Goal: Transaction & Acquisition: Purchase product/service

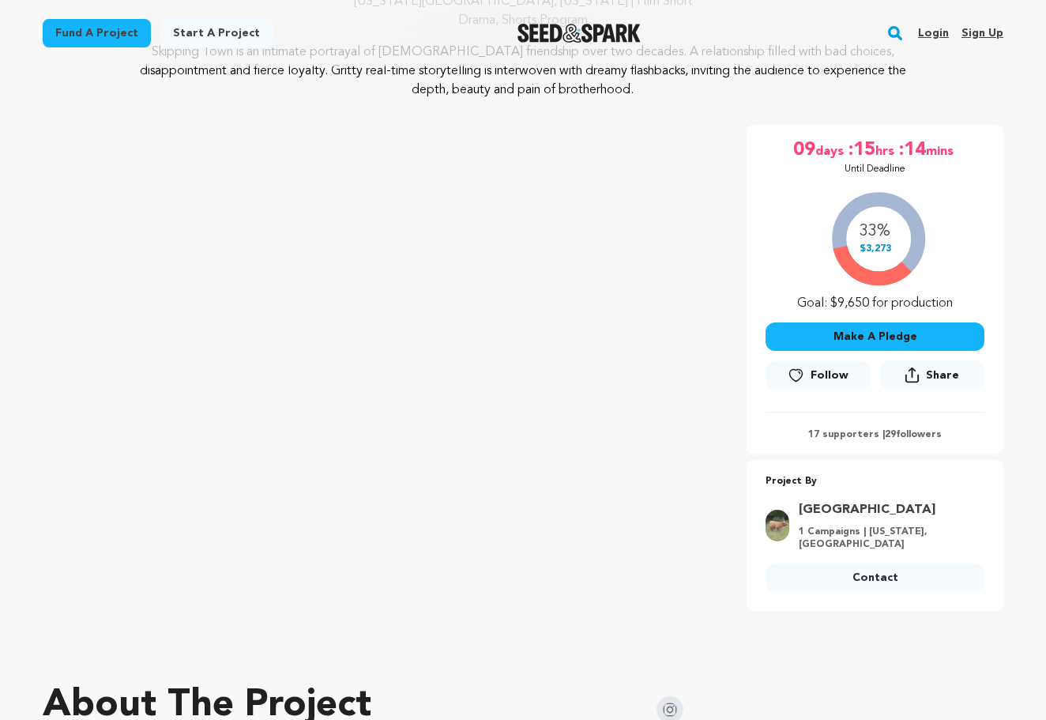
scroll to position [194, 0]
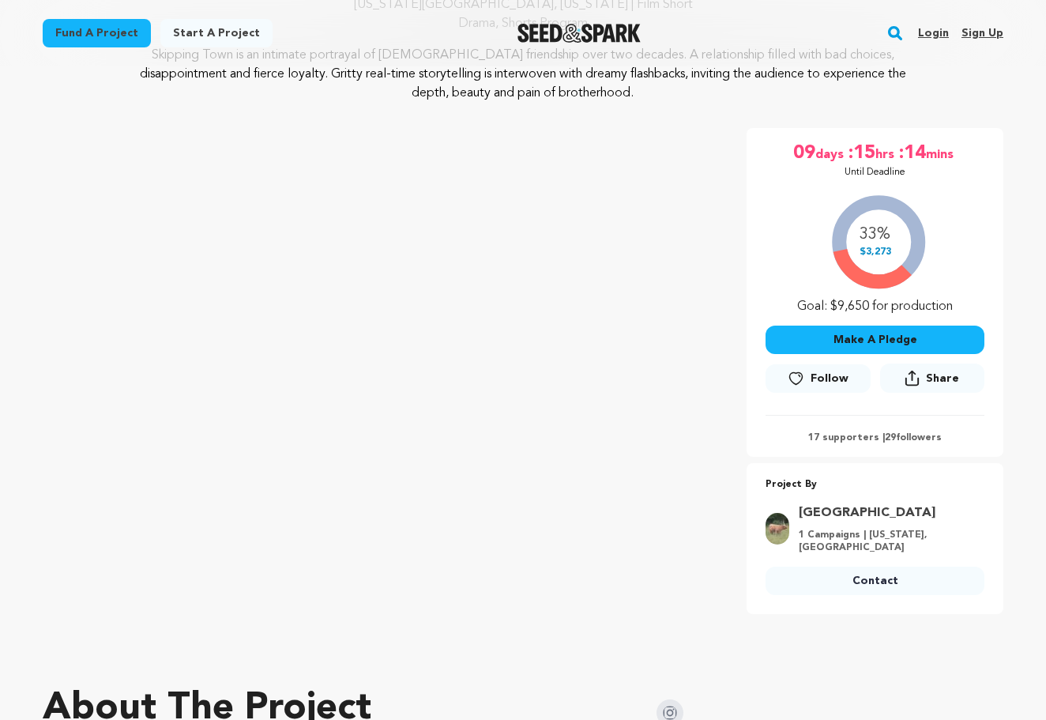
click at [880, 352] on button "Make A Pledge" at bounding box center [875, 340] width 219 height 28
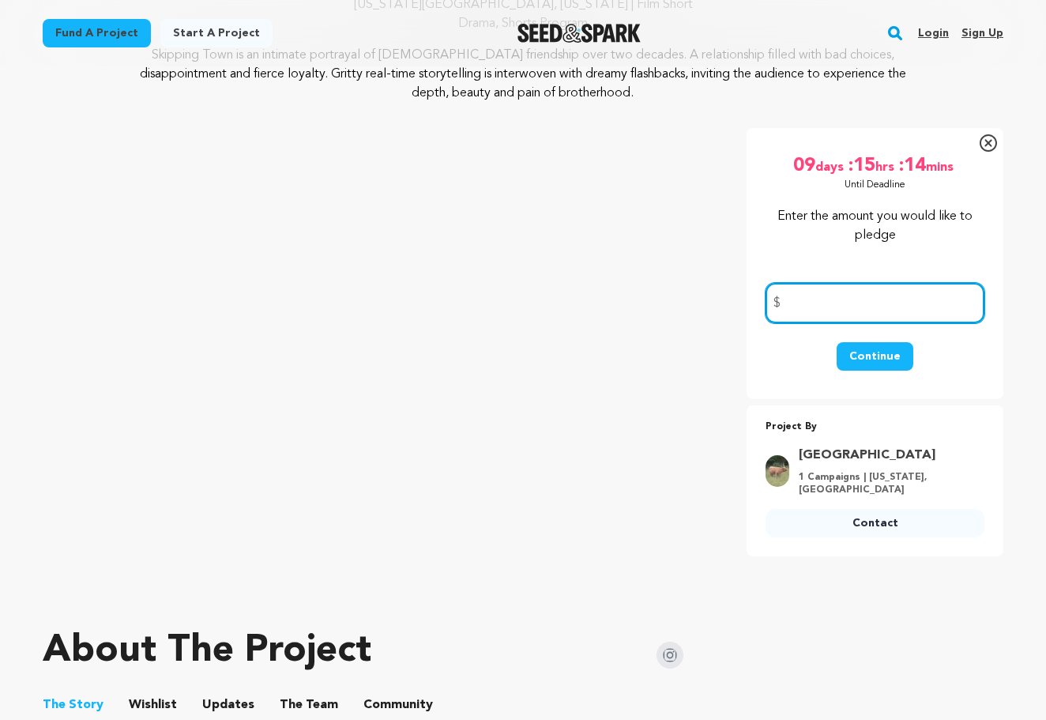
click at [839, 312] on input "number" at bounding box center [875, 303] width 219 height 40
type input "1"
click at [888, 355] on button "Continue" at bounding box center [875, 356] width 77 height 28
click at [877, 349] on button "Continue" at bounding box center [875, 356] width 77 height 28
type input "1"
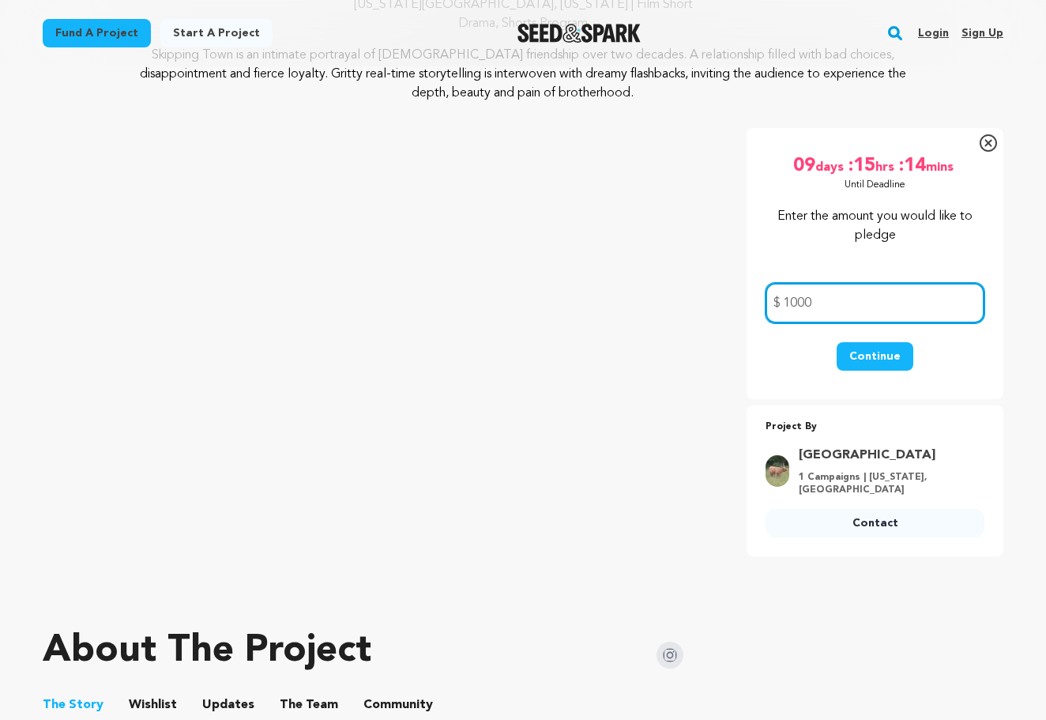
type input "1000"
click at [937, 350] on div "Continue" at bounding box center [875, 364] width 219 height 44
click at [886, 359] on button "Continue" at bounding box center [875, 356] width 77 height 28
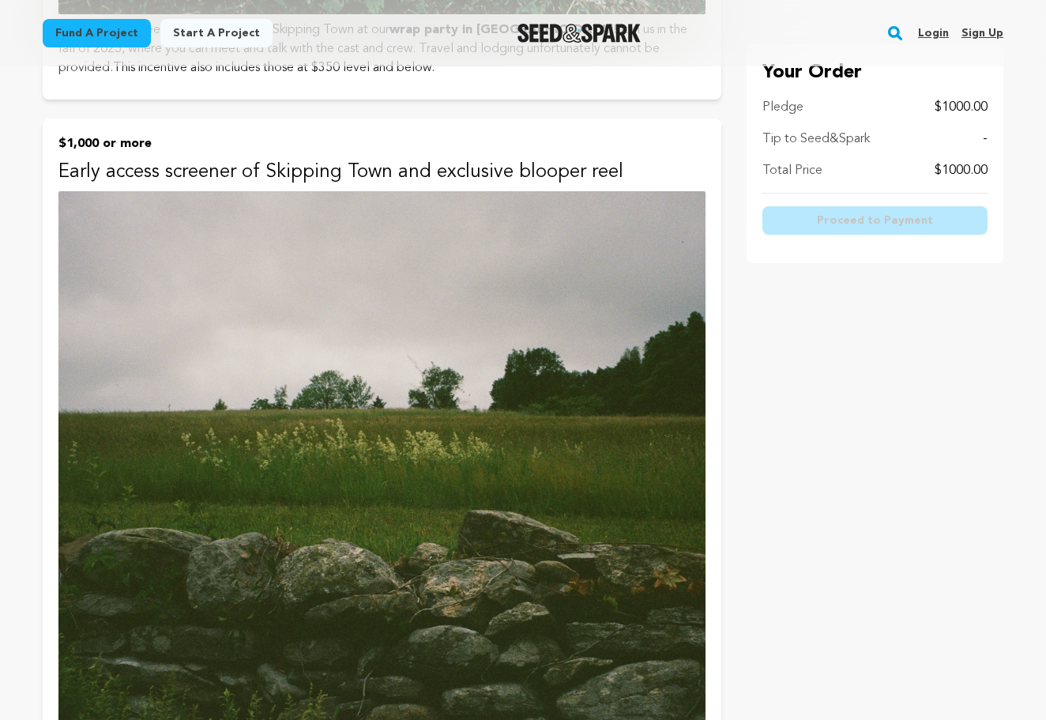
scroll to position [6753, 0]
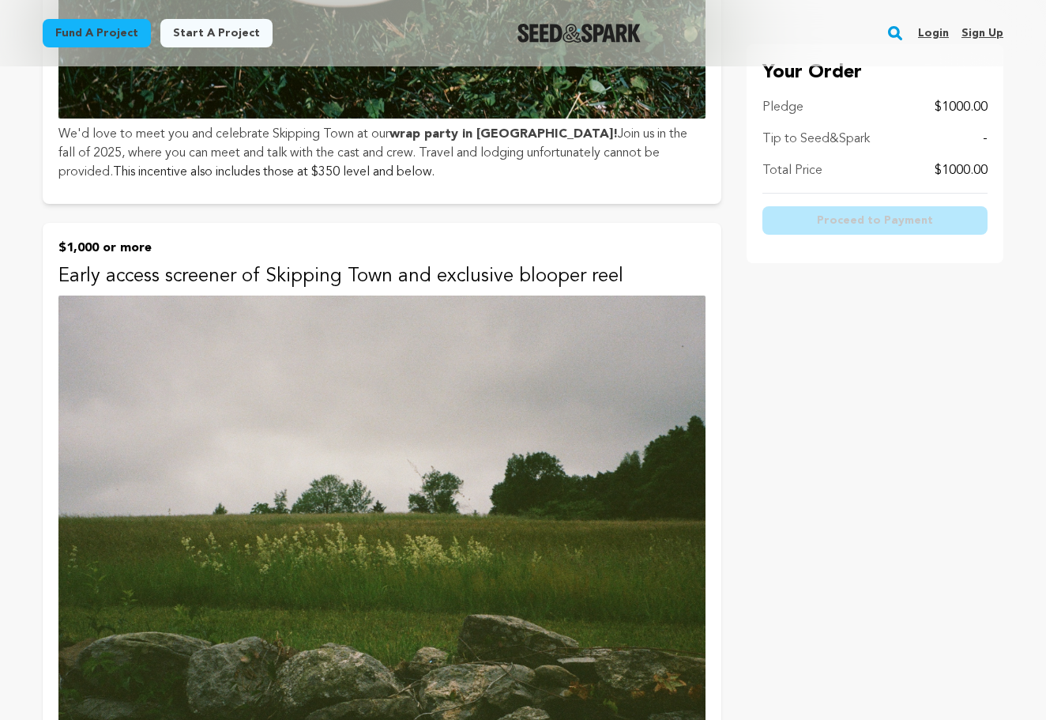
click at [230, 239] on p "$1,000 or more" at bounding box center [381, 248] width 647 height 19
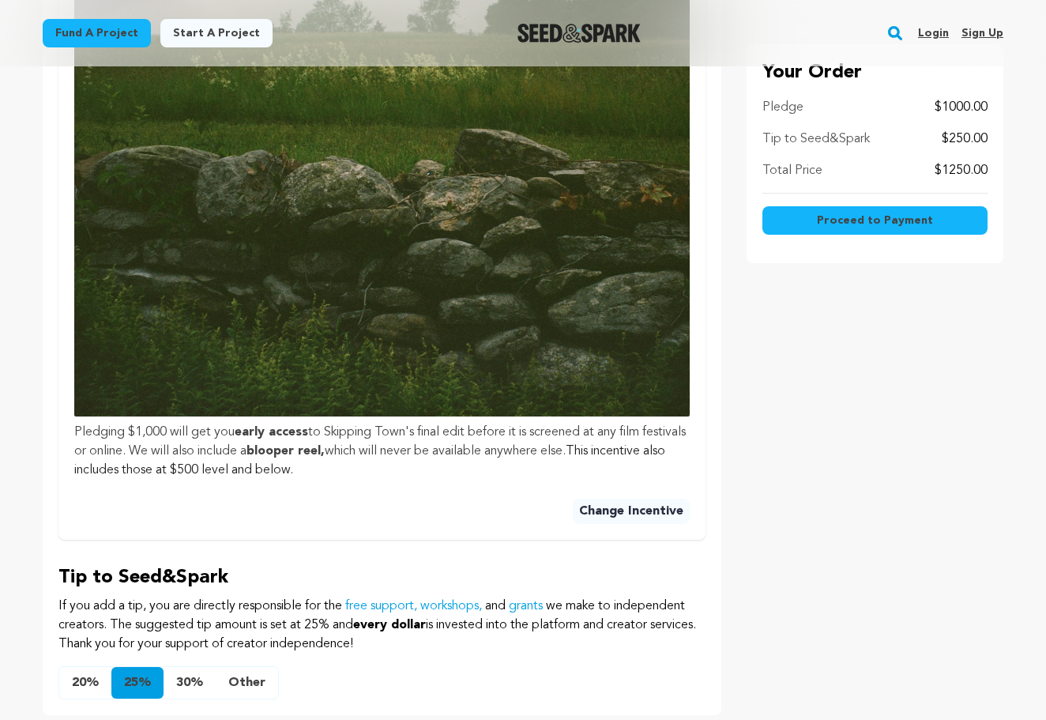
scroll to position [876, 0]
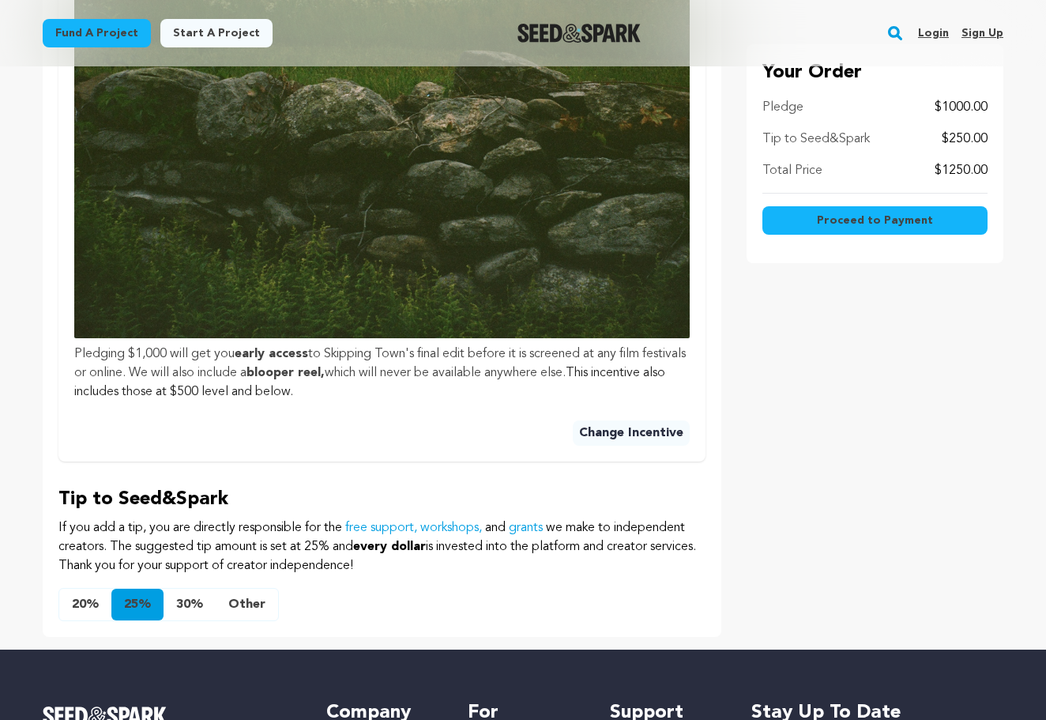
click at [251, 589] on button "Other" at bounding box center [247, 605] width 62 height 32
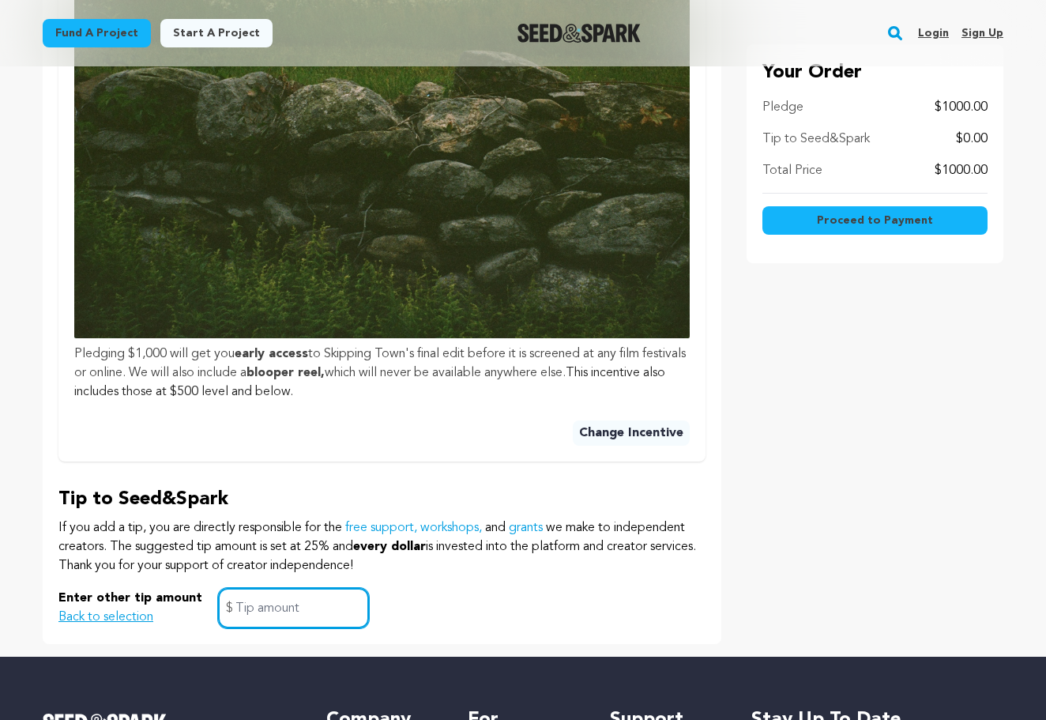
click at [251, 588] on input "text" at bounding box center [293, 608] width 151 height 40
type input "0"
click button "$1 or more Email updates! Regardless of the amount, we appreciate your support …" at bounding box center [0, 0] width 0 height 0
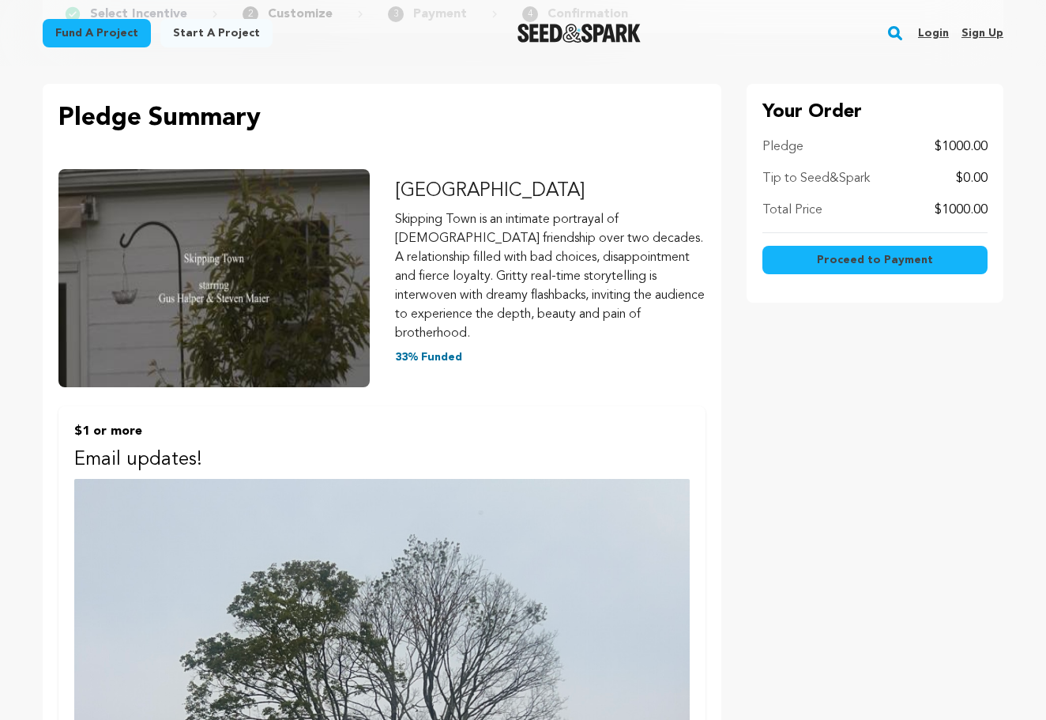
scroll to position [0, 0]
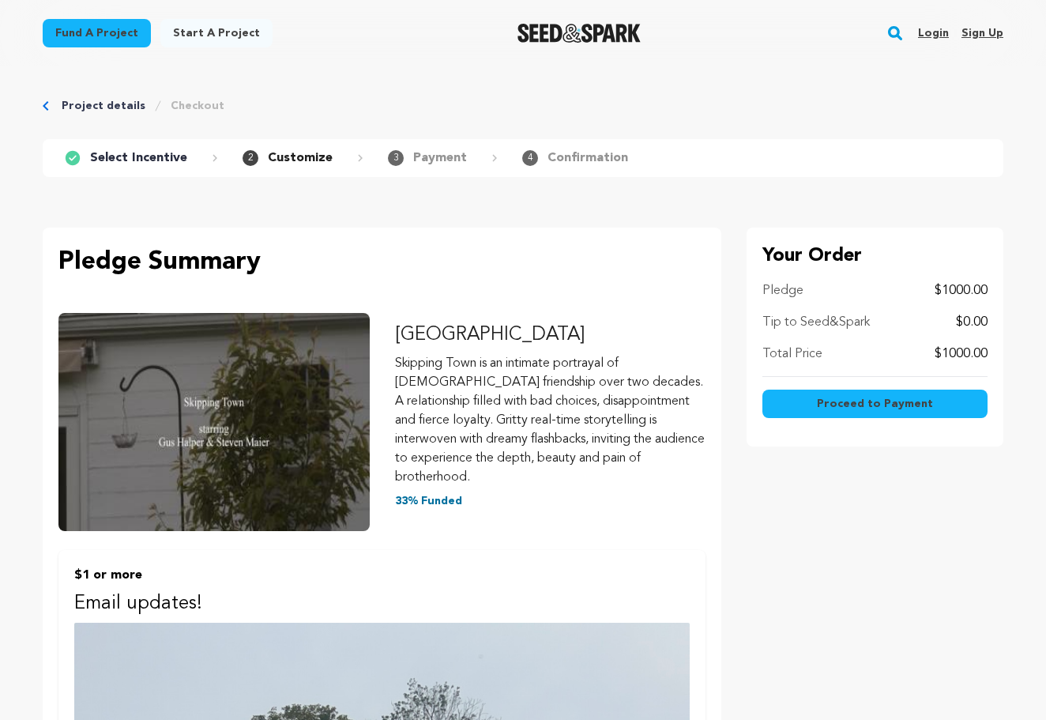
click at [885, 407] on span "Proceed to Payment" at bounding box center [875, 404] width 116 height 16
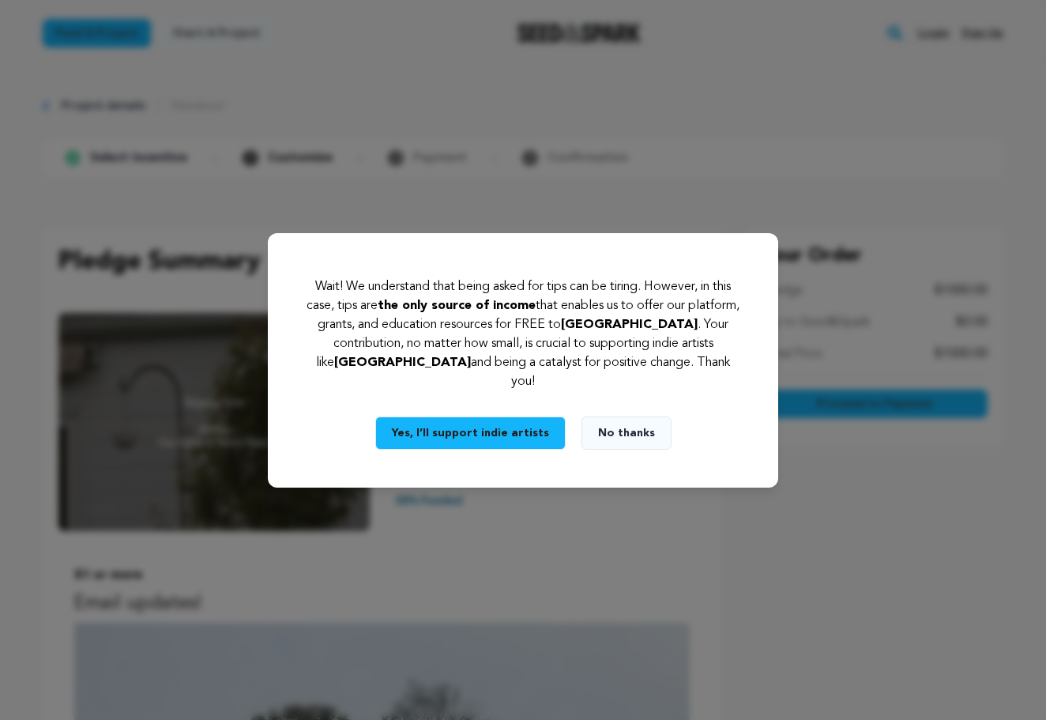
click at [631, 419] on button "No thanks" at bounding box center [627, 433] width 90 height 33
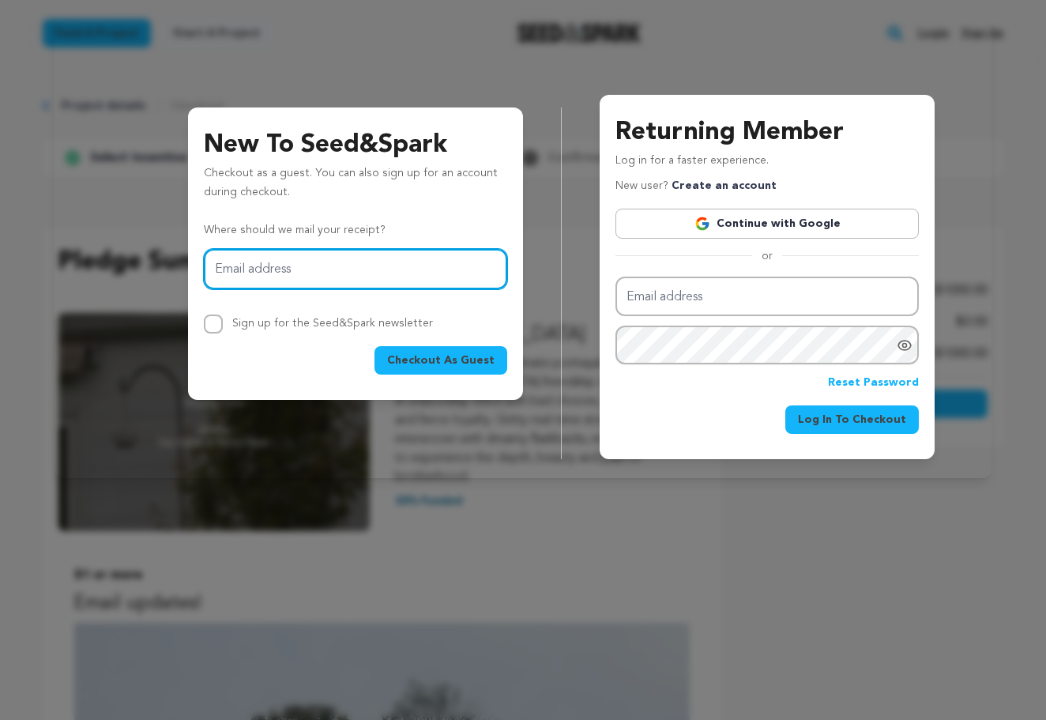
type input "gushalper@gmail.com"
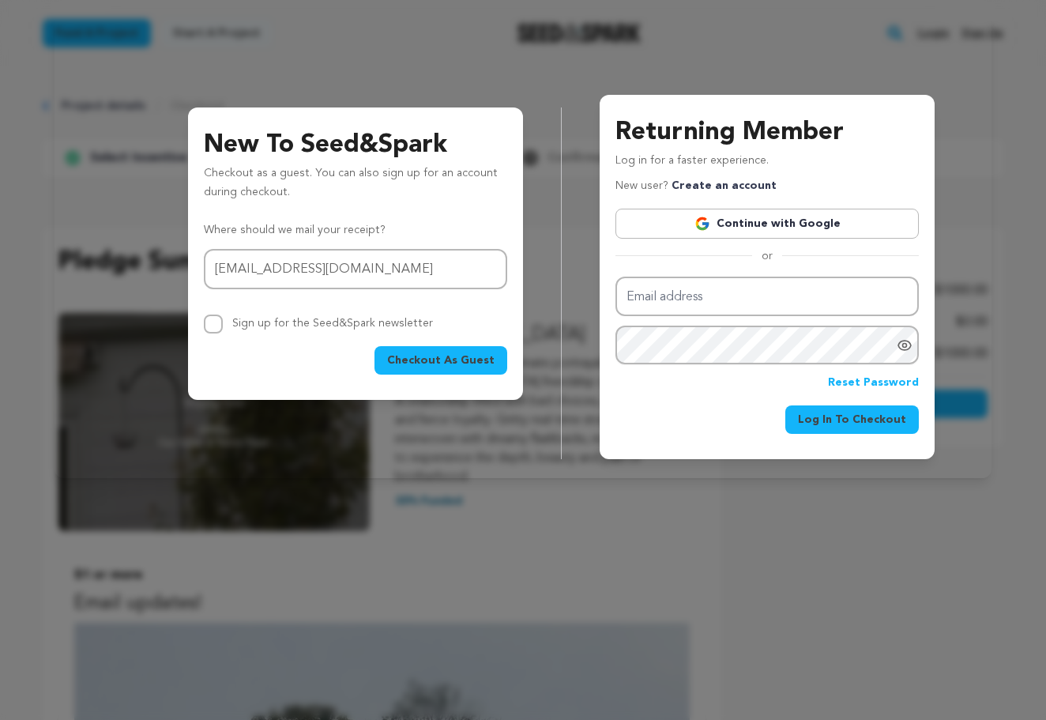
click at [433, 360] on span "Checkout As Guest" at bounding box center [440, 360] width 107 height 16
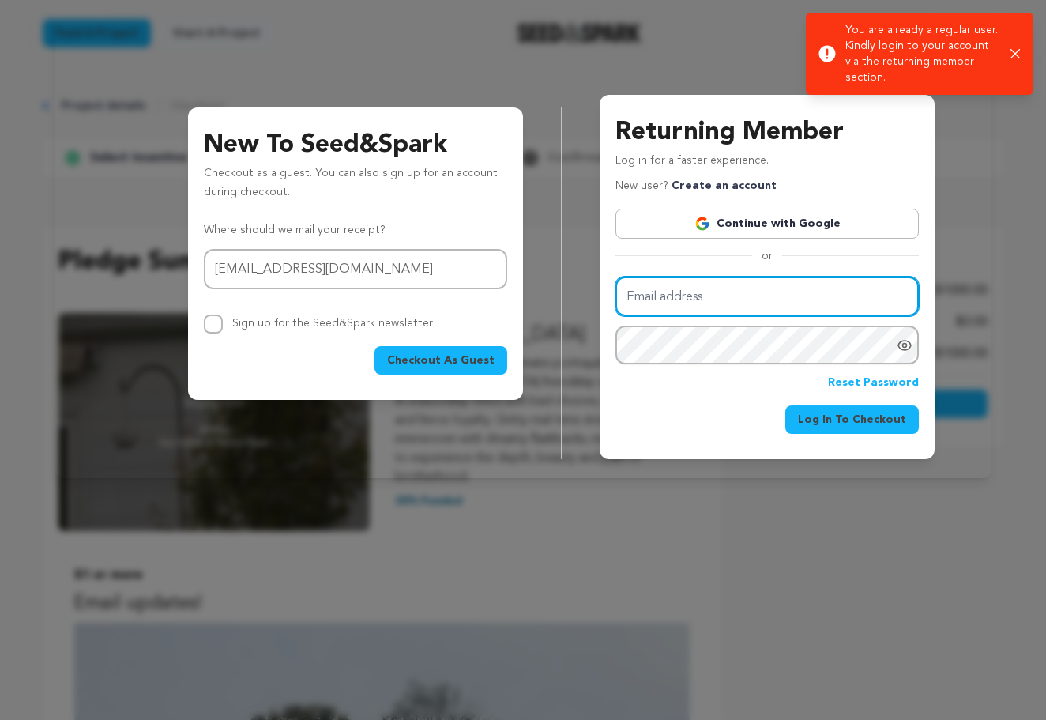
type input "gushalper@gmail.com"
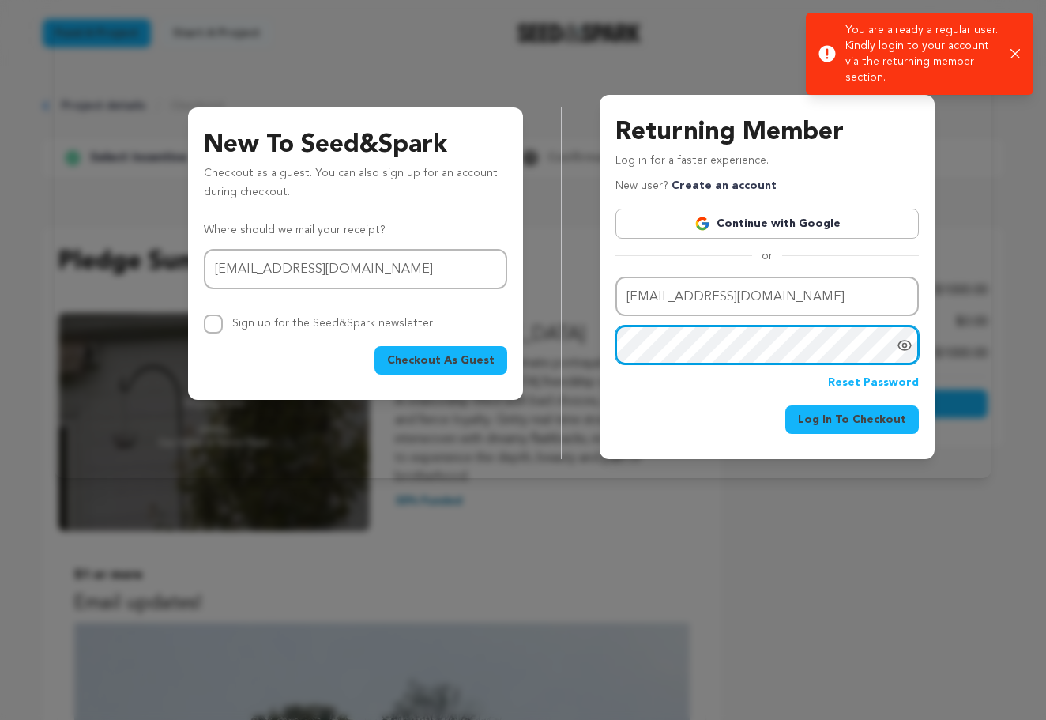
click at [856, 417] on button "Log In To Checkout" at bounding box center [853, 419] width 134 height 28
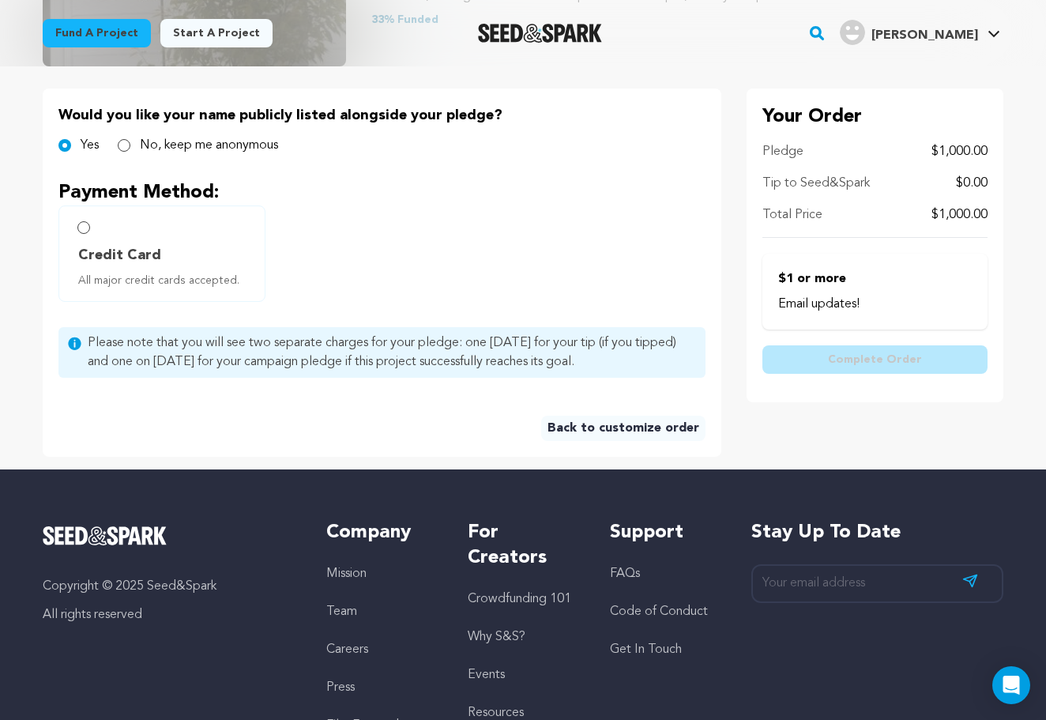
scroll to position [320, 0]
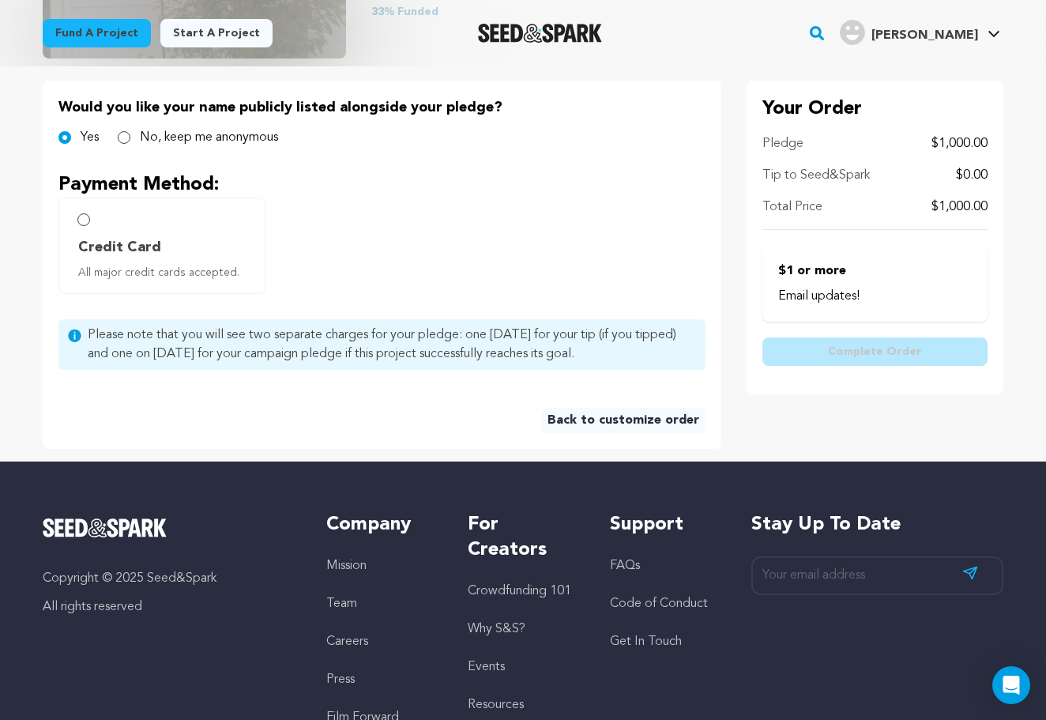
click at [81, 216] on input "Credit Card All major credit cards accepted." at bounding box center [83, 219] width 13 height 13
radio input "false"
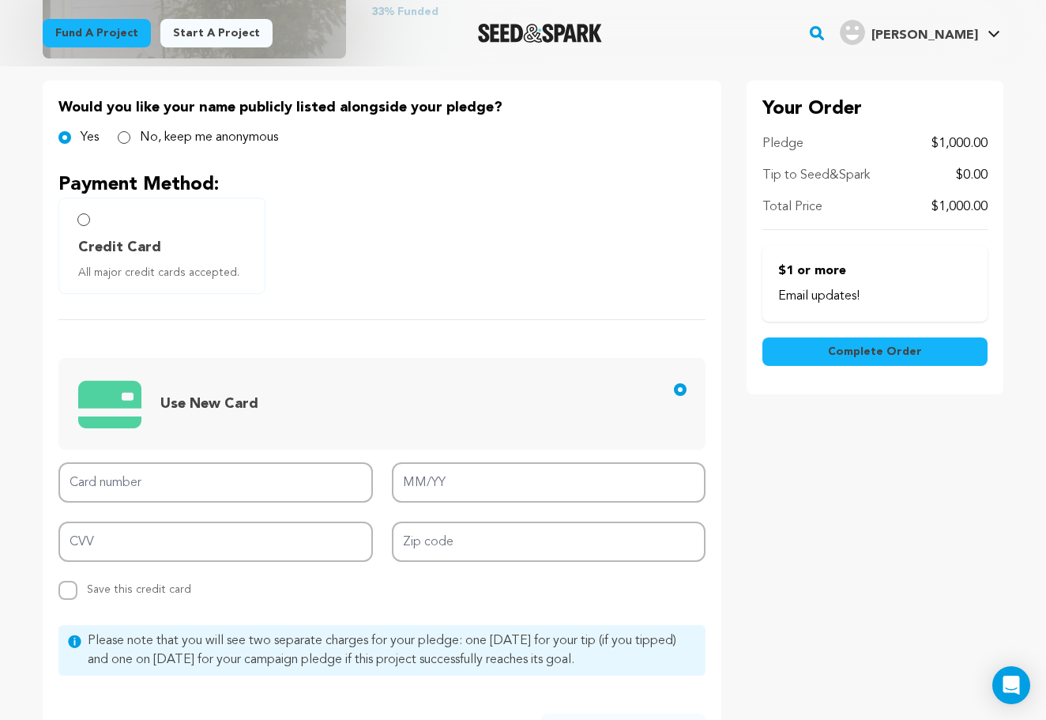
click at [87, 220] on input "Credit Card All major credit cards accepted." at bounding box center [83, 219] width 13 height 13
click at [86, 232] on label "Credit Card All major credit cards accepted." at bounding box center [161, 246] width 207 height 96
click at [85, 223] on input "Credit Card All major credit cards accepted." at bounding box center [83, 219] width 13 height 13
click at [85, 217] on input "Credit Card All major credit cards accepted." at bounding box center [83, 219] width 13 height 13
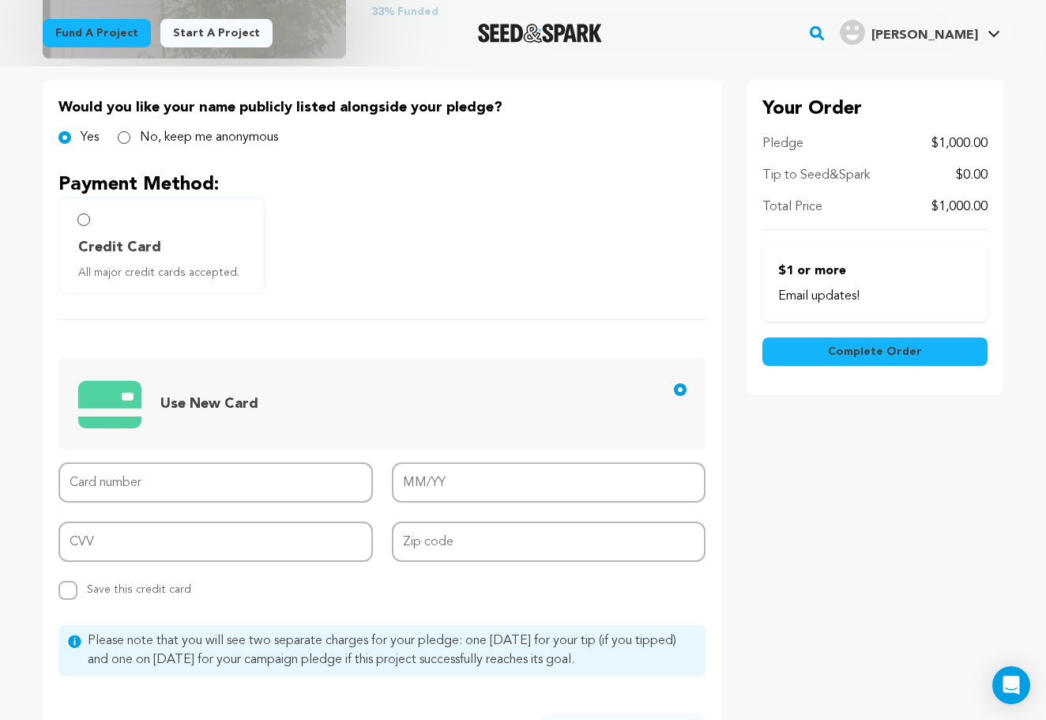
click at [85, 217] on input "Credit Card All major credit cards accepted." at bounding box center [83, 219] width 13 height 13
click at [126, 138] on input "No, keep me anonymous" at bounding box center [124, 137] width 13 height 13
radio input "true"
click at [106, 255] on span "Credit Card" at bounding box center [119, 247] width 83 height 22
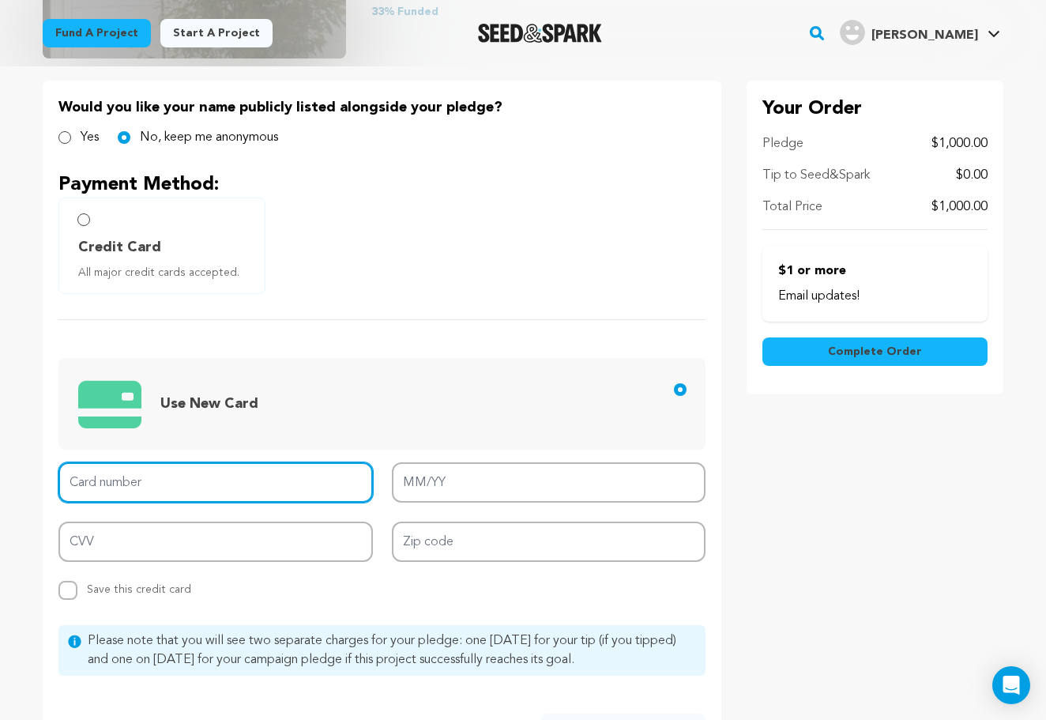
click at [175, 481] on input "Card number" at bounding box center [215, 482] width 315 height 40
click at [85, 221] on input "Credit Card All major credit cards accepted." at bounding box center [83, 219] width 13 height 13
click at [166, 491] on input "Card number" at bounding box center [215, 482] width 315 height 40
type input "4266 8416 6427 6845"
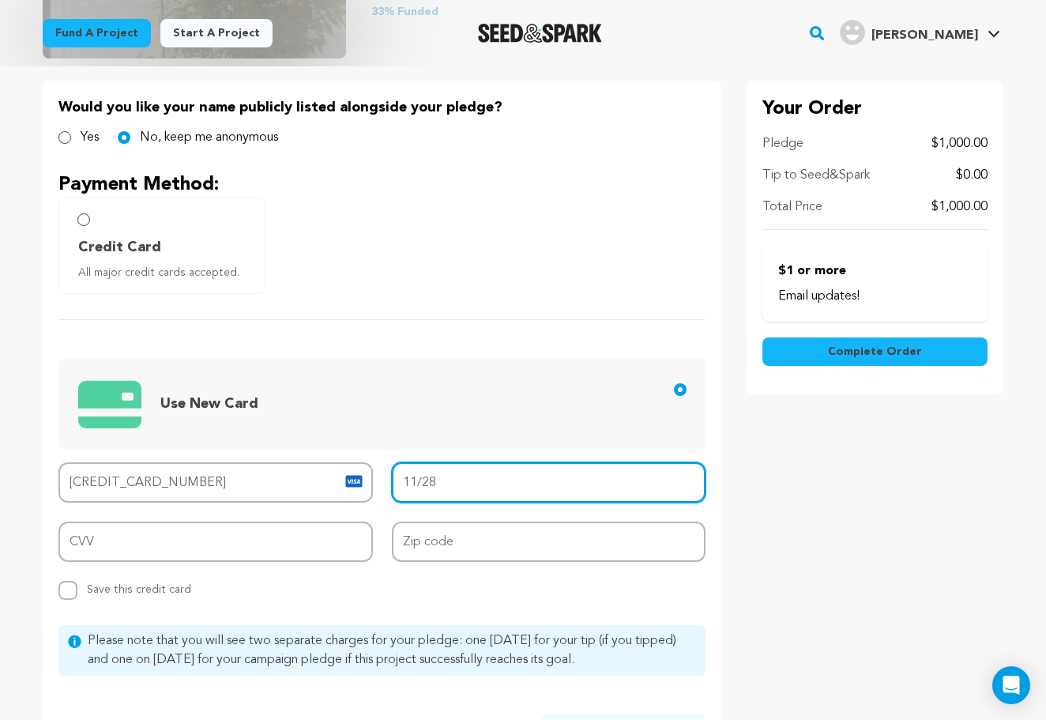
type input "11/28"
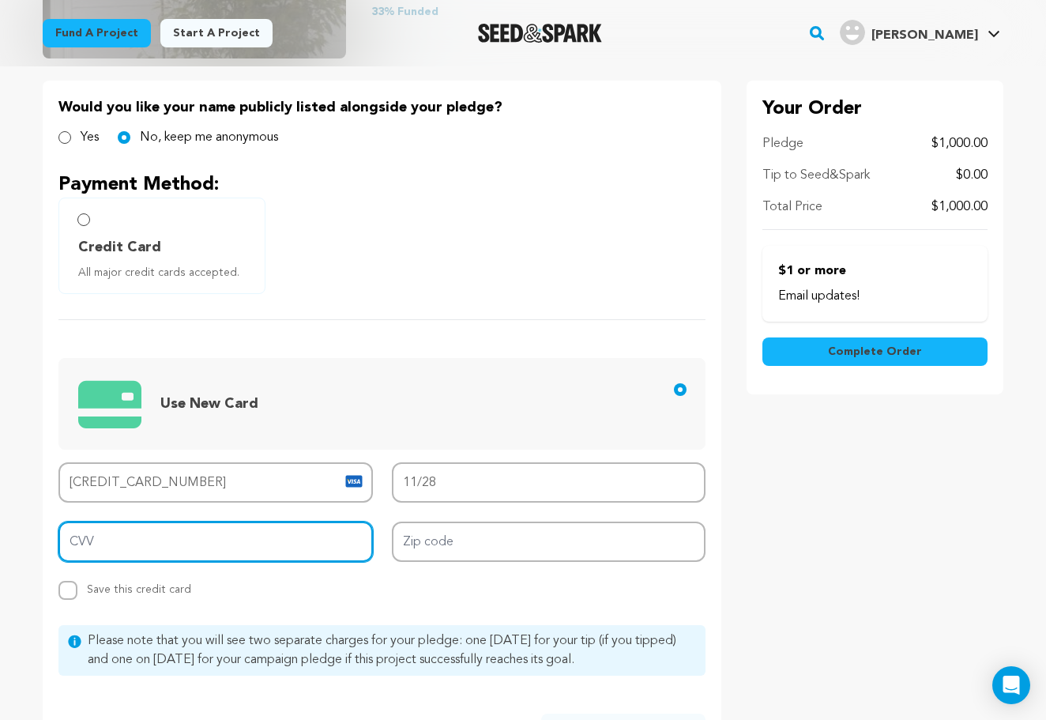
click at [95, 538] on input "CVV" at bounding box center [215, 542] width 315 height 40
type input "898"
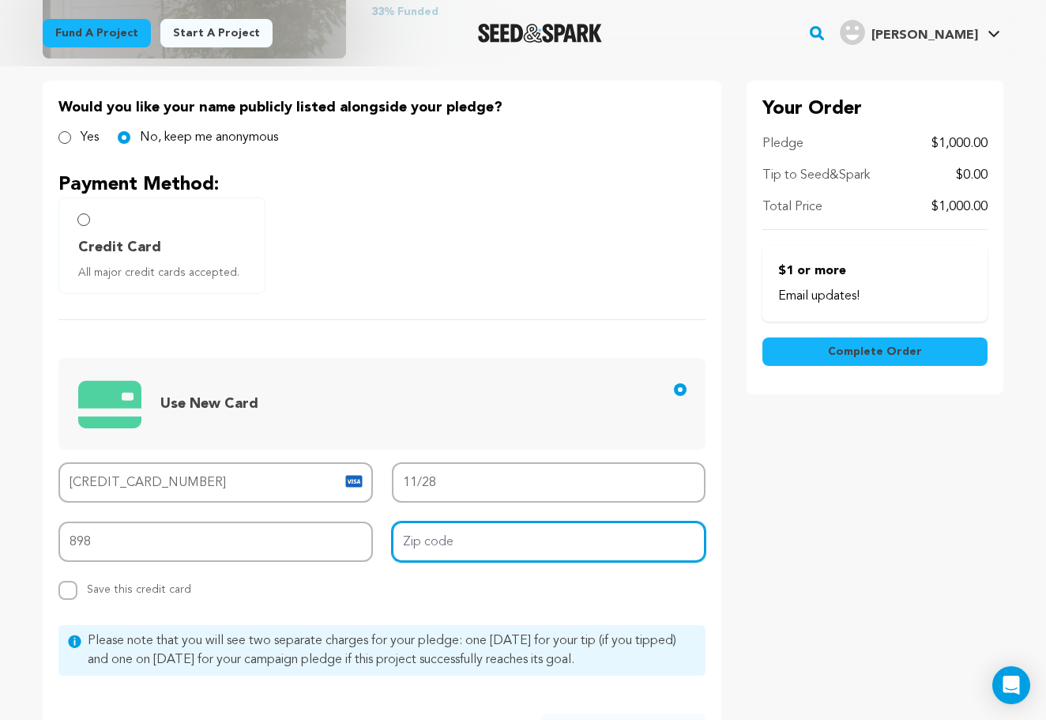
click at [428, 545] on input "Zip code" at bounding box center [549, 542] width 315 height 40
click at [422, 539] on input "10033" at bounding box center [549, 542] width 315 height 40
type input "10033"
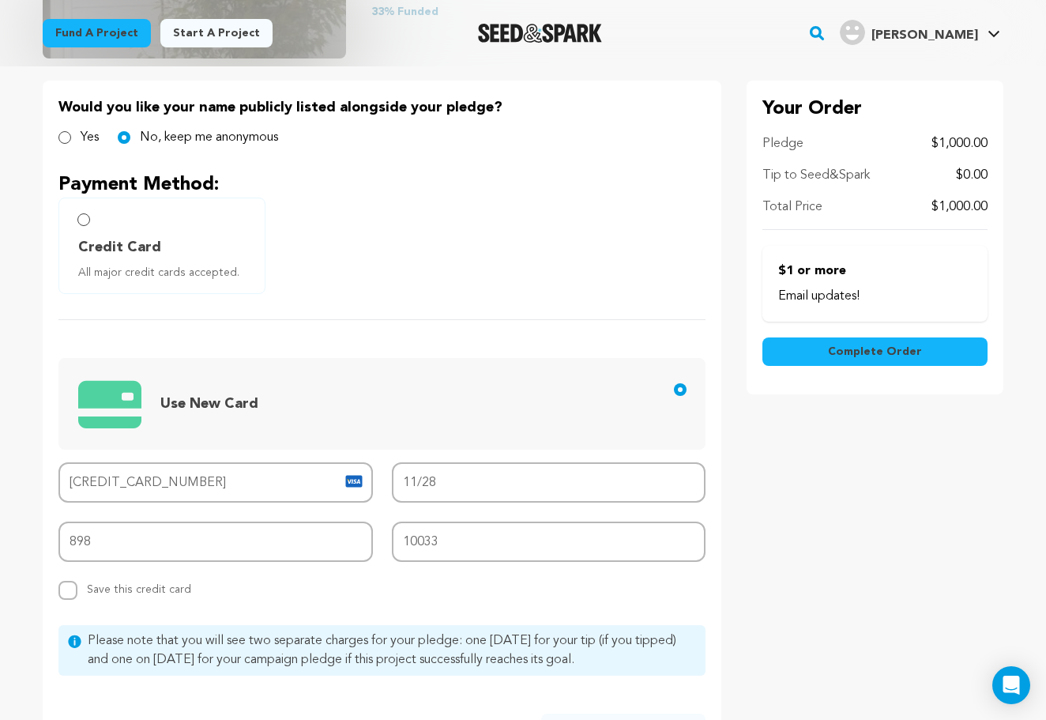
click at [422, 576] on div "Card number 4266 8416 6427 6845 MM/YY 11/28 CVV 898 Zip code 10033 Replace save…" at bounding box center [381, 531] width 647 height 138
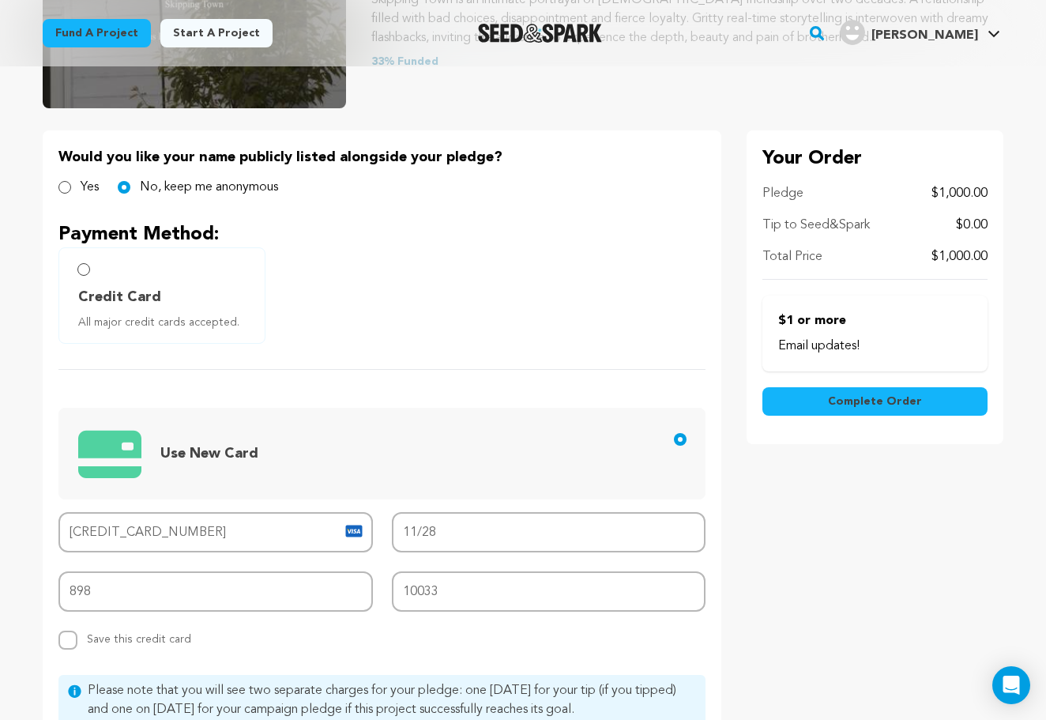
scroll to position [145, 0]
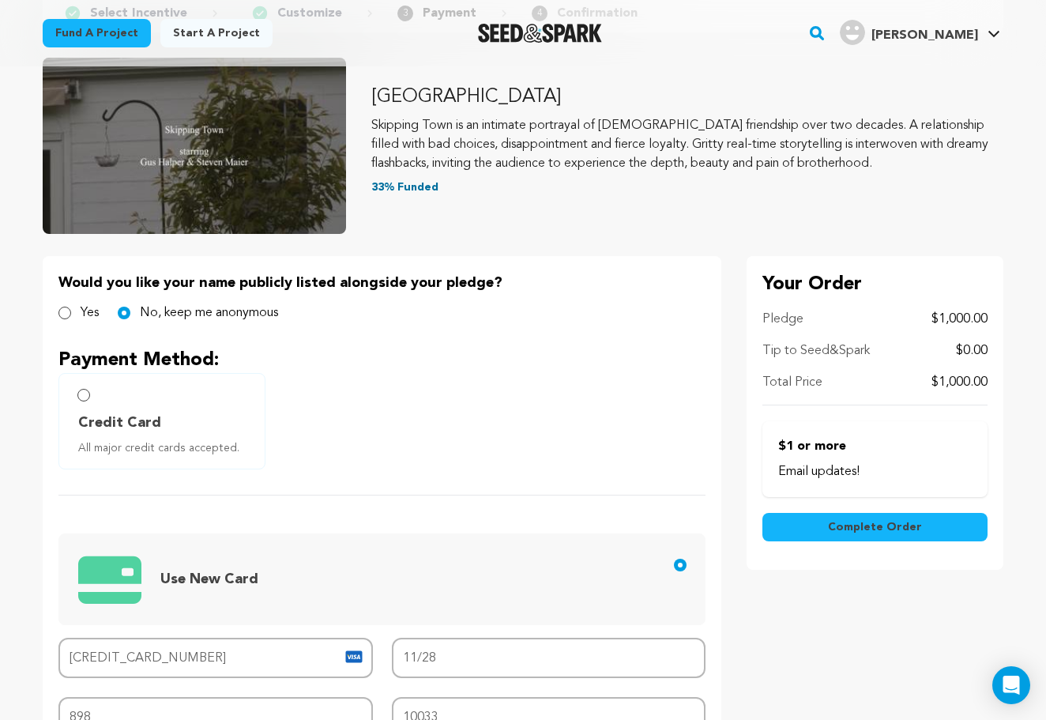
click at [851, 529] on span "Complete Order" at bounding box center [875, 527] width 94 height 16
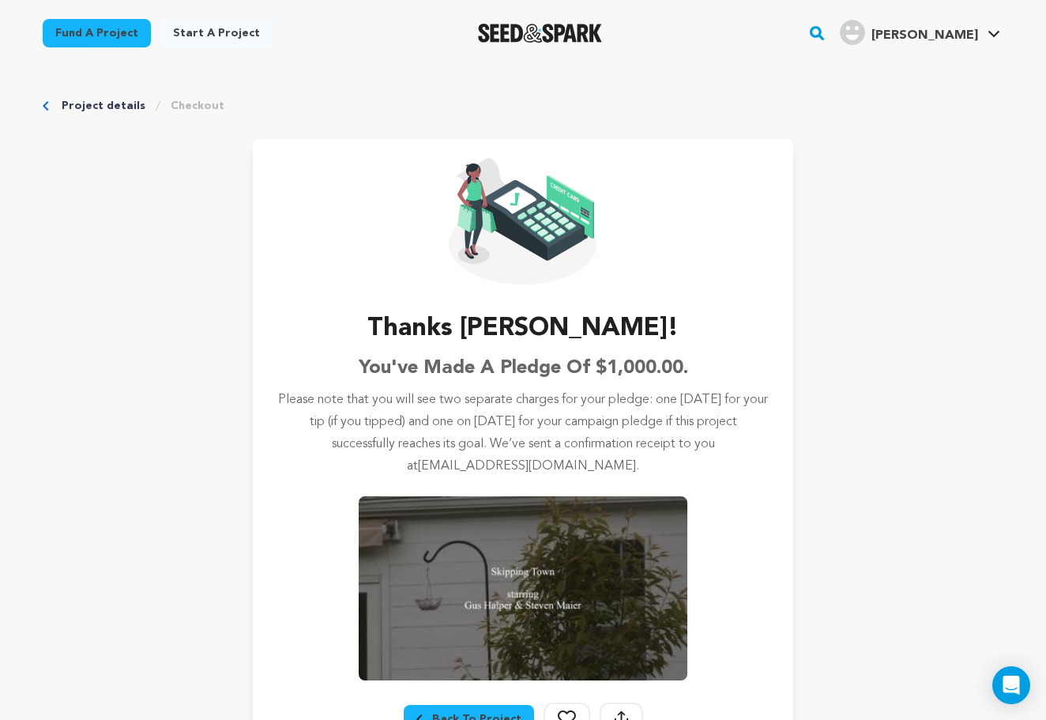
click at [567, 32] on img "Seed&Spark Homepage" at bounding box center [540, 33] width 124 height 19
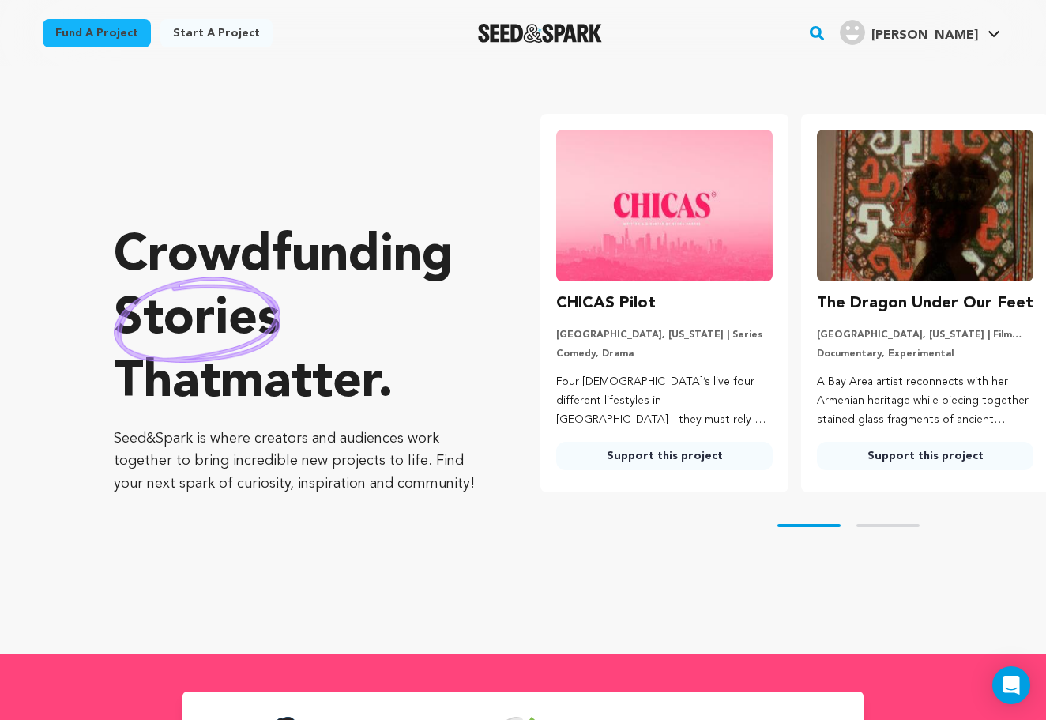
click at [567, 32] on img "Seed&Spark Homepage" at bounding box center [540, 33] width 124 height 19
